Goal: Transaction & Acquisition: Purchase product/service

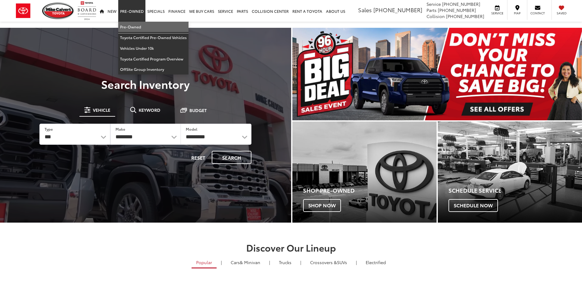
click at [128, 24] on link "Pre-Owned" at bounding box center [153, 27] width 70 height 11
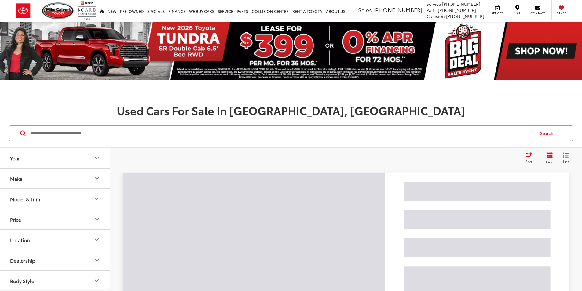
click at [134, 134] on input "Search by Make, Model, or Keyword" at bounding box center [282, 133] width 504 height 15
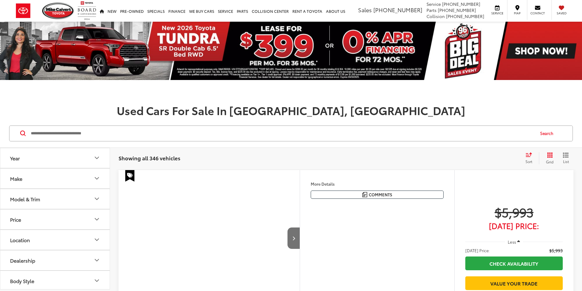
click at [55, 200] on button "Model & Trim" at bounding box center [55, 199] width 110 height 20
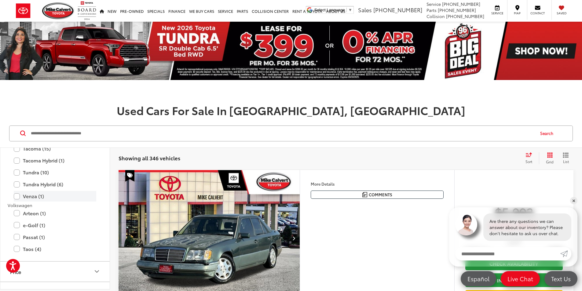
scroll to position [1345, 0]
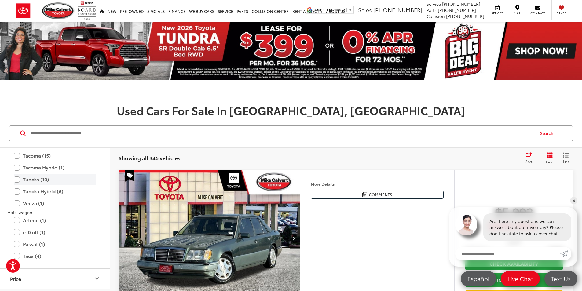
click at [21, 180] on label "Tundra (10)" at bounding box center [55, 179] width 83 height 11
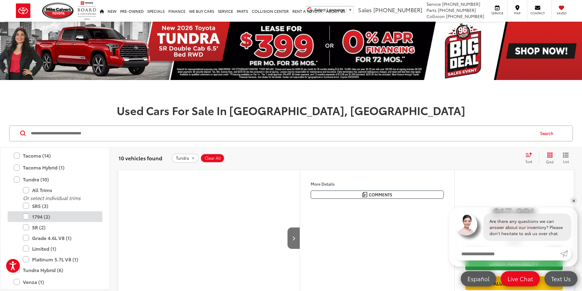
click at [25, 215] on label "1794 (2)" at bounding box center [59, 216] width 73 height 11
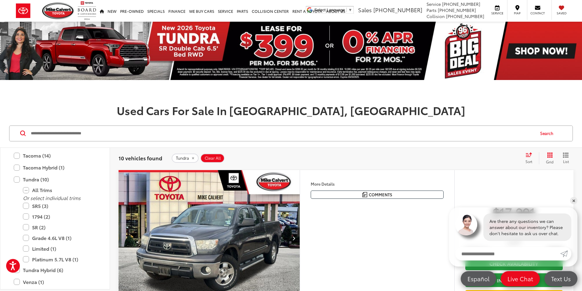
click at [153, 99] on div "Used Cars For Sale In Houston, TX" at bounding box center [291, 101] width 582 height 30
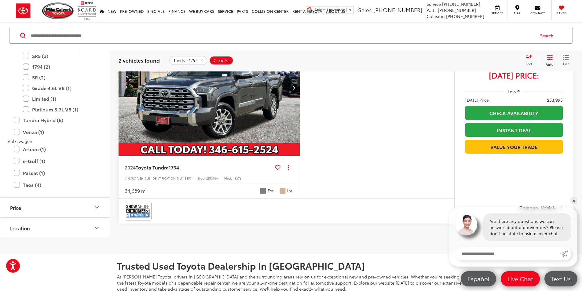
scroll to position [428, 0]
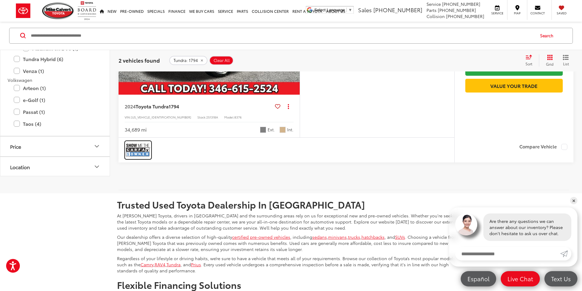
click at [144, 158] on img at bounding box center [138, 150] width 24 height 16
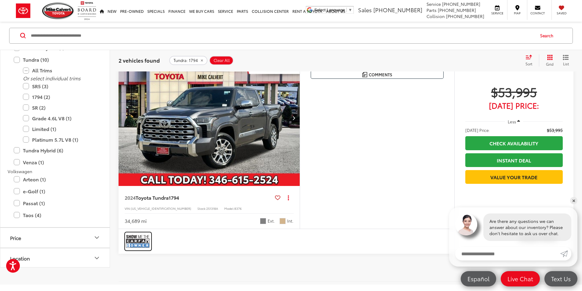
scroll to position [397, 0]
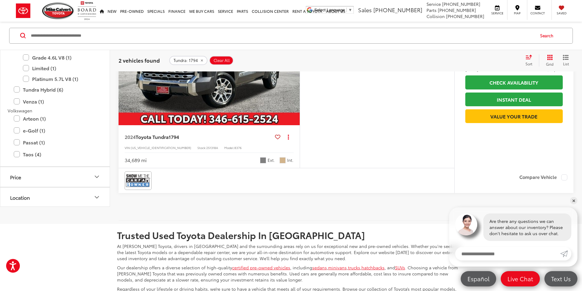
click at [229, 126] on img "2024 Toyota Tundra 1794 0" at bounding box center [209, 57] width 182 height 137
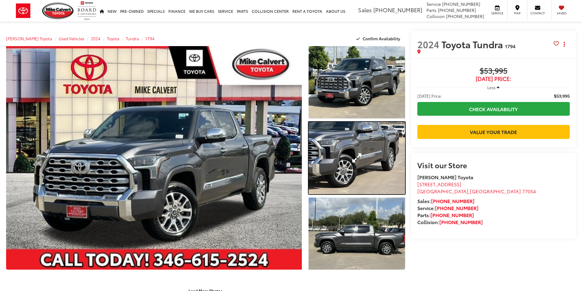
click at [333, 154] on link "Expand Photo 2" at bounding box center [357, 158] width 97 height 72
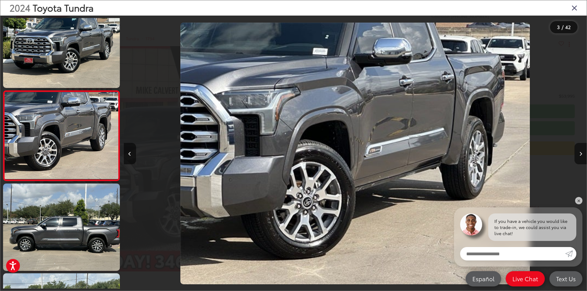
click at [573, 7] on icon "Close gallery" at bounding box center [574, 8] width 6 height 8
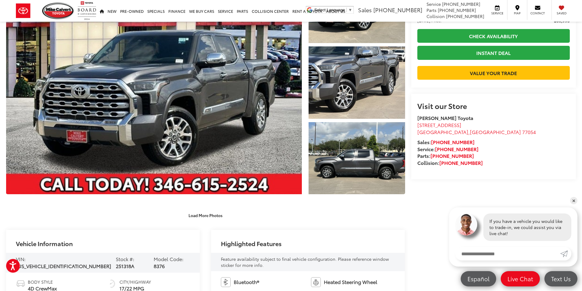
scroll to position [122, 0]
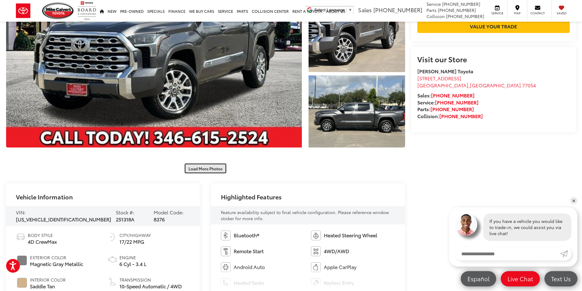
click at [207, 170] on button "Load More Photos" at bounding box center [205, 168] width 42 height 11
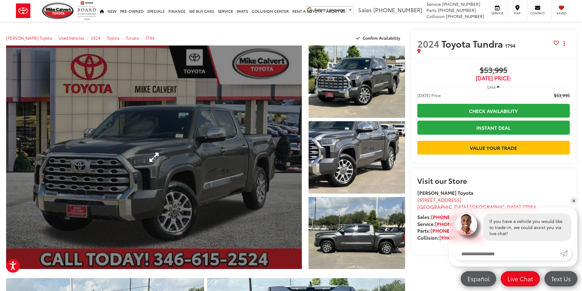
scroll to position [0, 0]
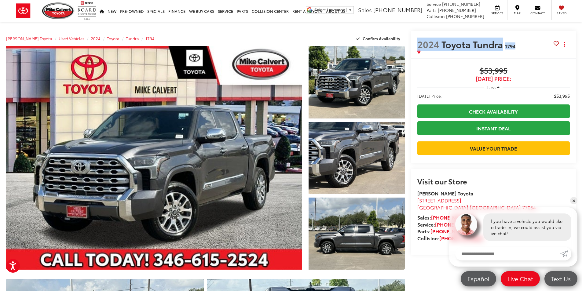
drag, startPoint x: 523, startPoint y: 45, endPoint x: 414, endPoint y: 46, distance: 109.4
click at [414, 46] on div "2024 Toyota Tundra 1794 Copy Link Share Print" at bounding box center [493, 45] width 165 height 28
copy h2 "2024 Toyota Tundra 1794"
click at [535, 67] on span "$53,995" at bounding box center [493, 71] width 153 height 9
drag, startPoint x: 530, startPoint y: 69, endPoint x: 477, endPoint y: 68, distance: 52.3
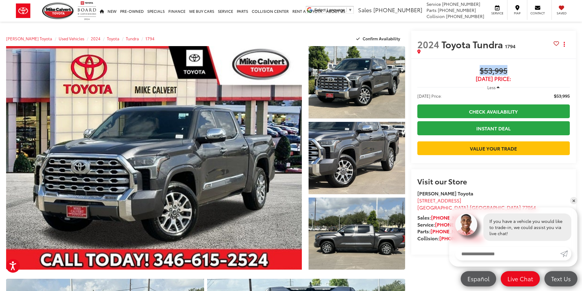
click at [477, 68] on span "$53,995" at bounding box center [493, 71] width 153 height 9
click at [561, 64] on div "Buy $53,995 [DATE] Price: Less [DATE] Price: $53,995 Check Availability Instant…" at bounding box center [493, 110] width 165 height 105
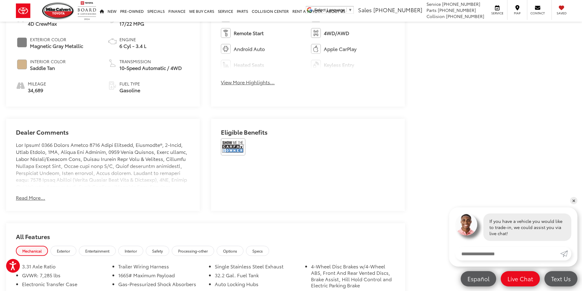
scroll to position [672, 0]
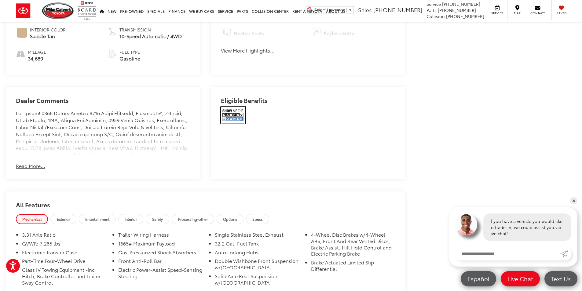
click at [228, 119] on img at bounding box center [233, 115] width 24 height 17
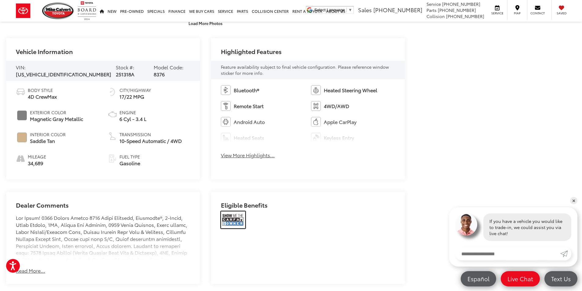
scroll to position [489, 0]
